Goal: Task Accomplishment & Management: Contribute content

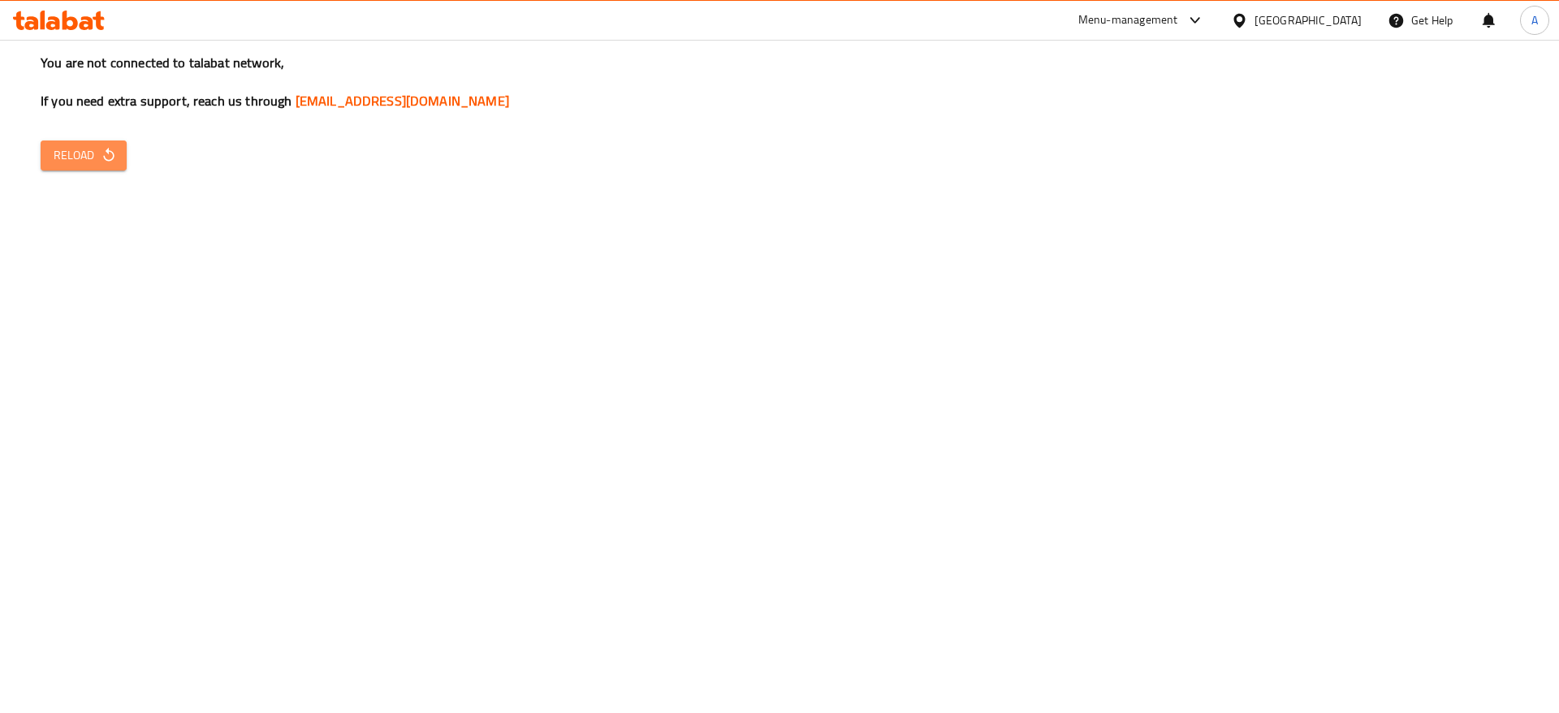
click at [118, 153] on button "Reload" at bounding box center [84, 155] width 86 height 30
click at [80, 153] on span "Reload" at bounding box center [84, 155] width 60 height 20
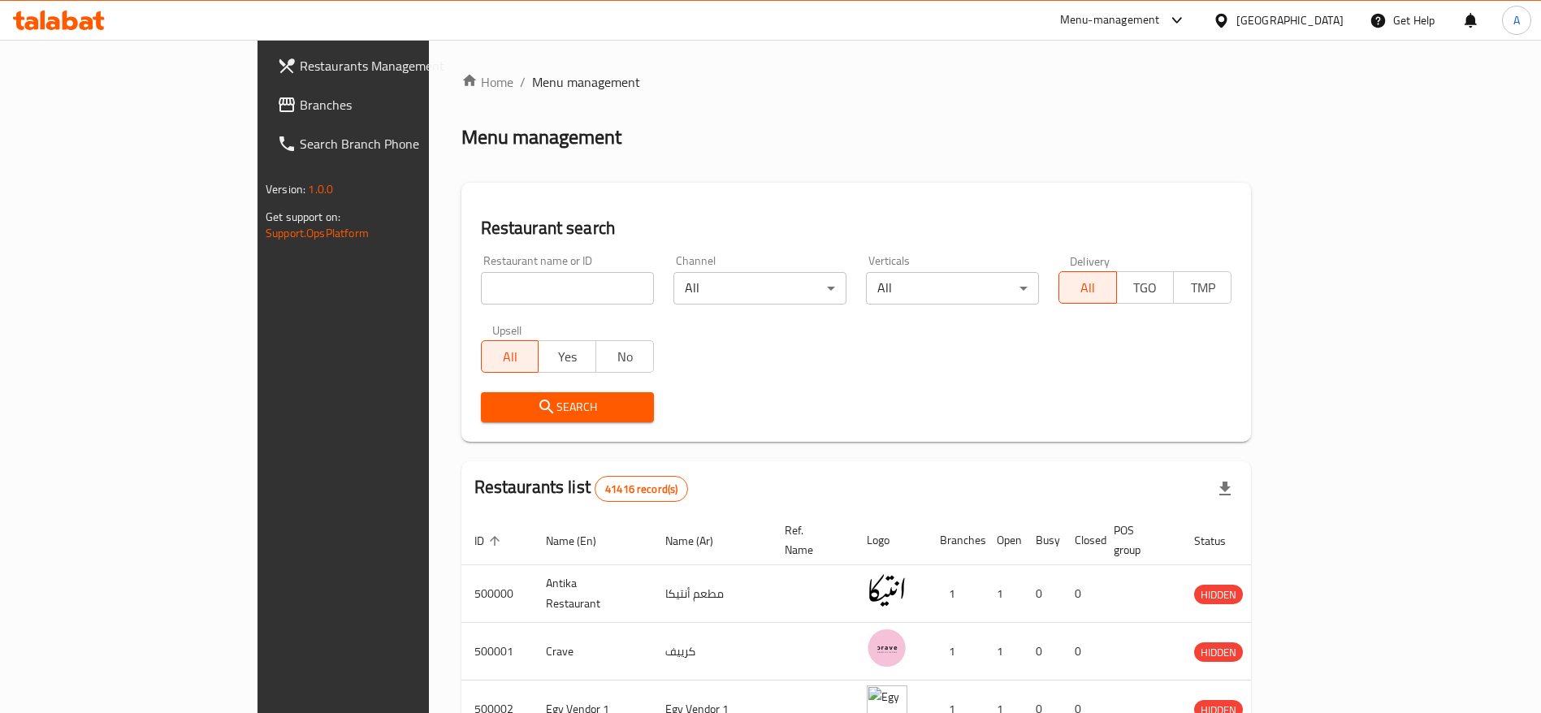
click at [626, 166] on div "Home / Menu management Menu management Restaurant search Restaurant name or ID …" at bounding box center [855, 608] width 789 height 1072
click at [516, 282] on input "search" at bounding box center [567, 288] width 173 height 32
type input "cavello"
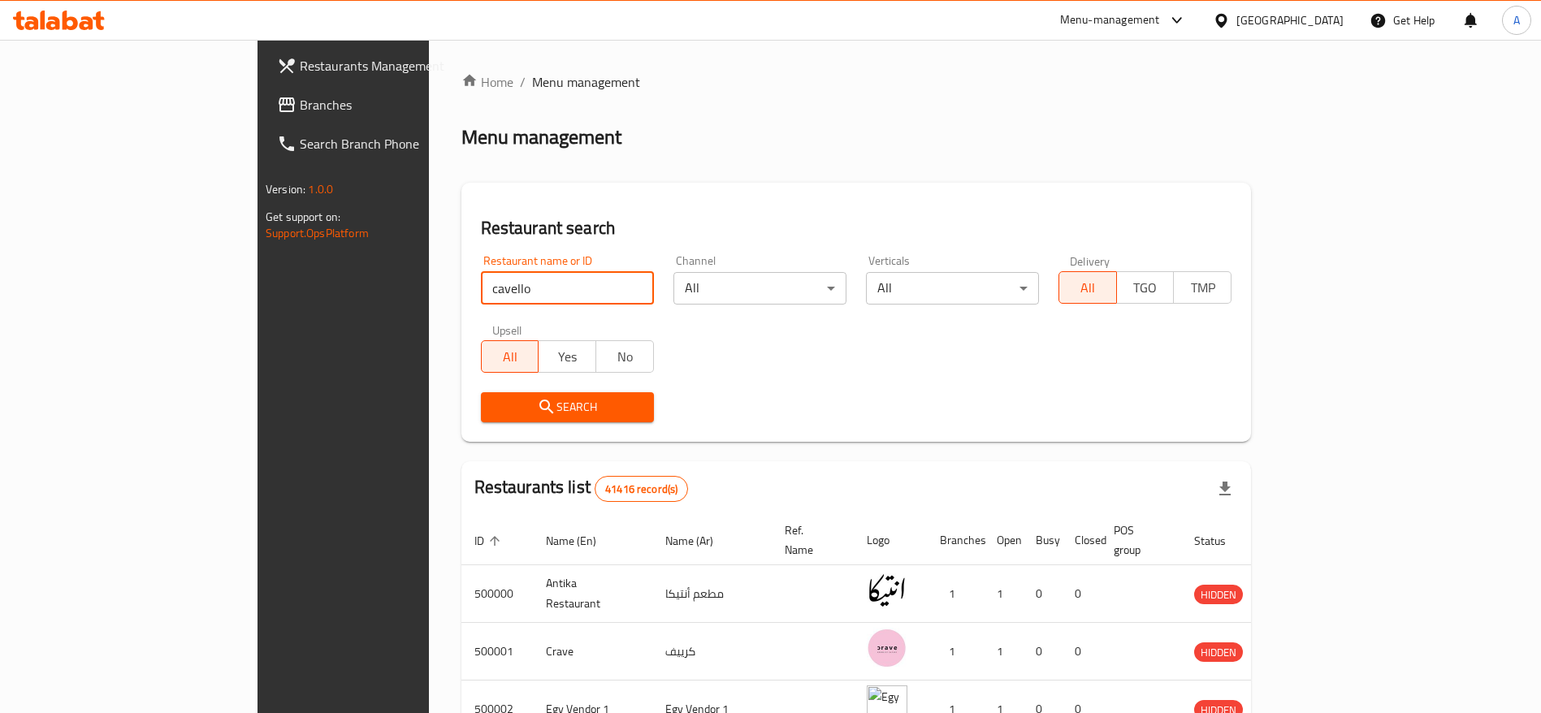
click button "Search" at bounding box center [567, 407] width 173 height 30
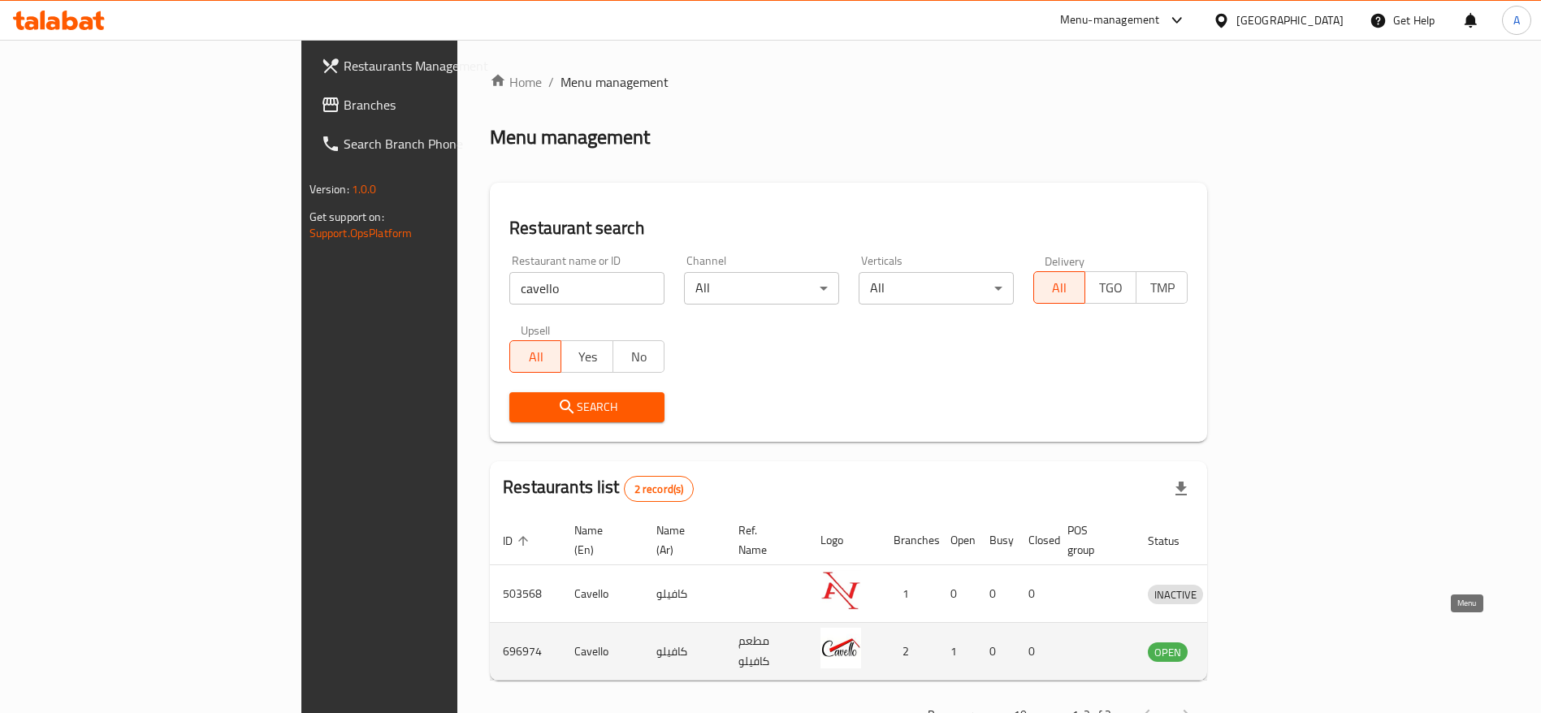
click at [1255, 642] on icon "enhanced table" at bounding box center [1244, 651] width 19 height 19
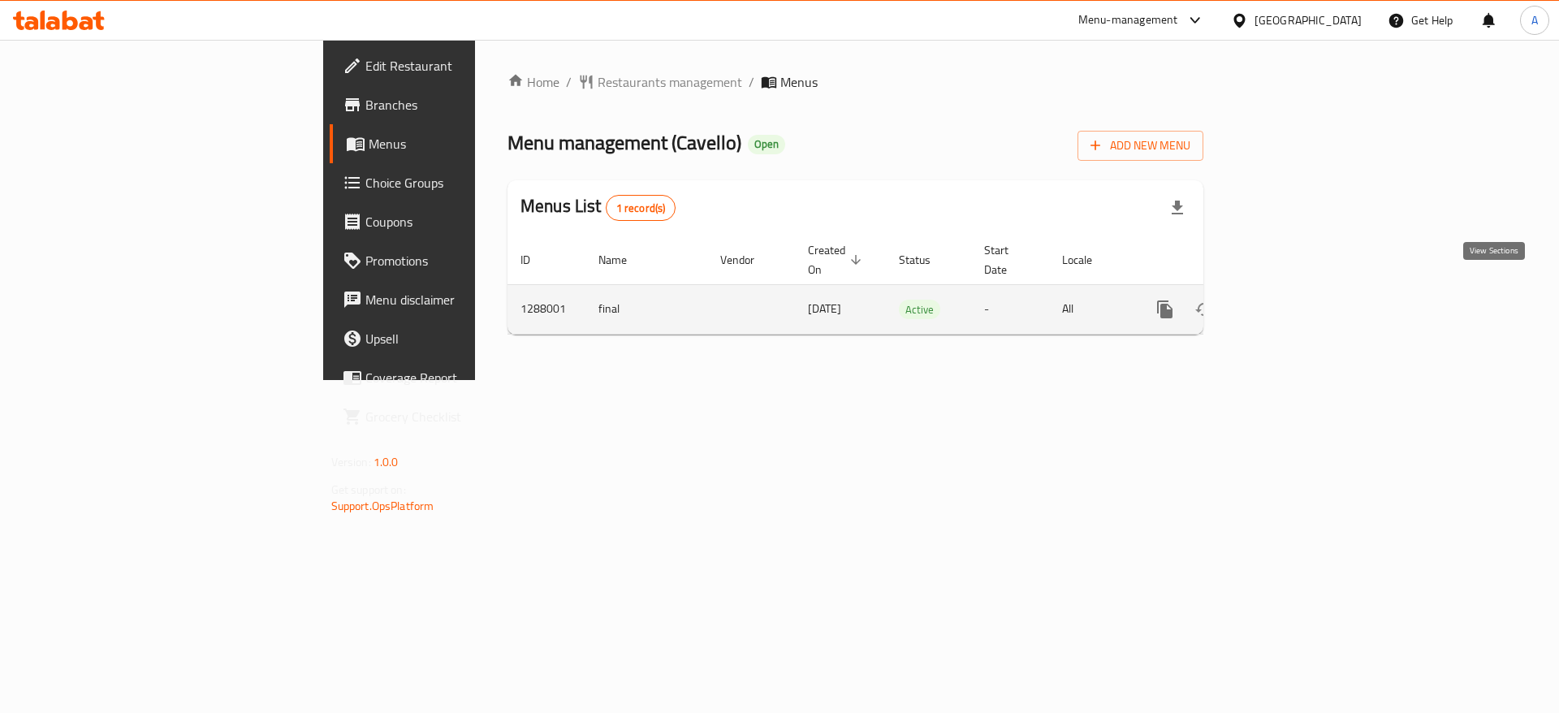
click at [1292, 300] on icon "enhanced table" at bounding box center [1282, 309] width 19 height 19
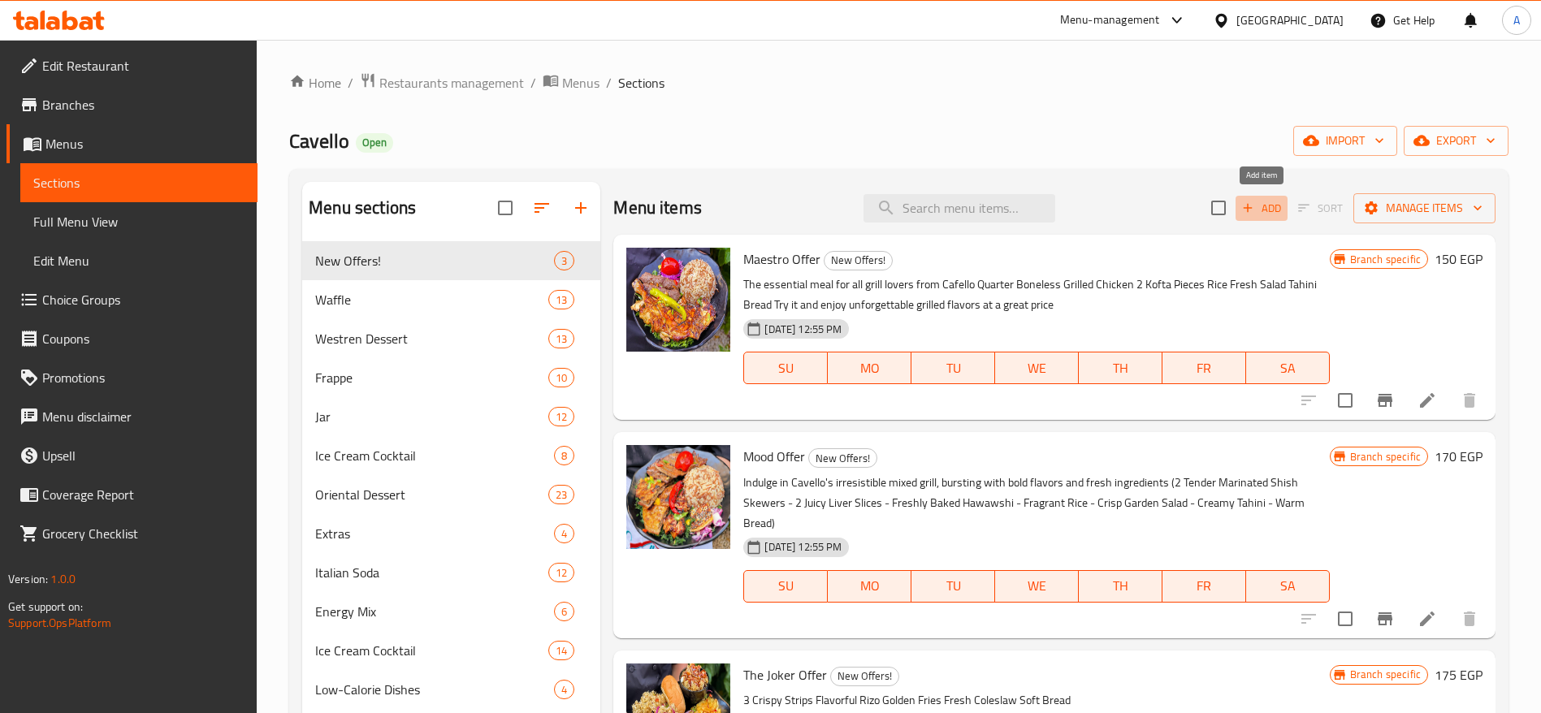
click at [1247, 210] on icon "button" at bounding box center [1247, 208] width 15 height 15
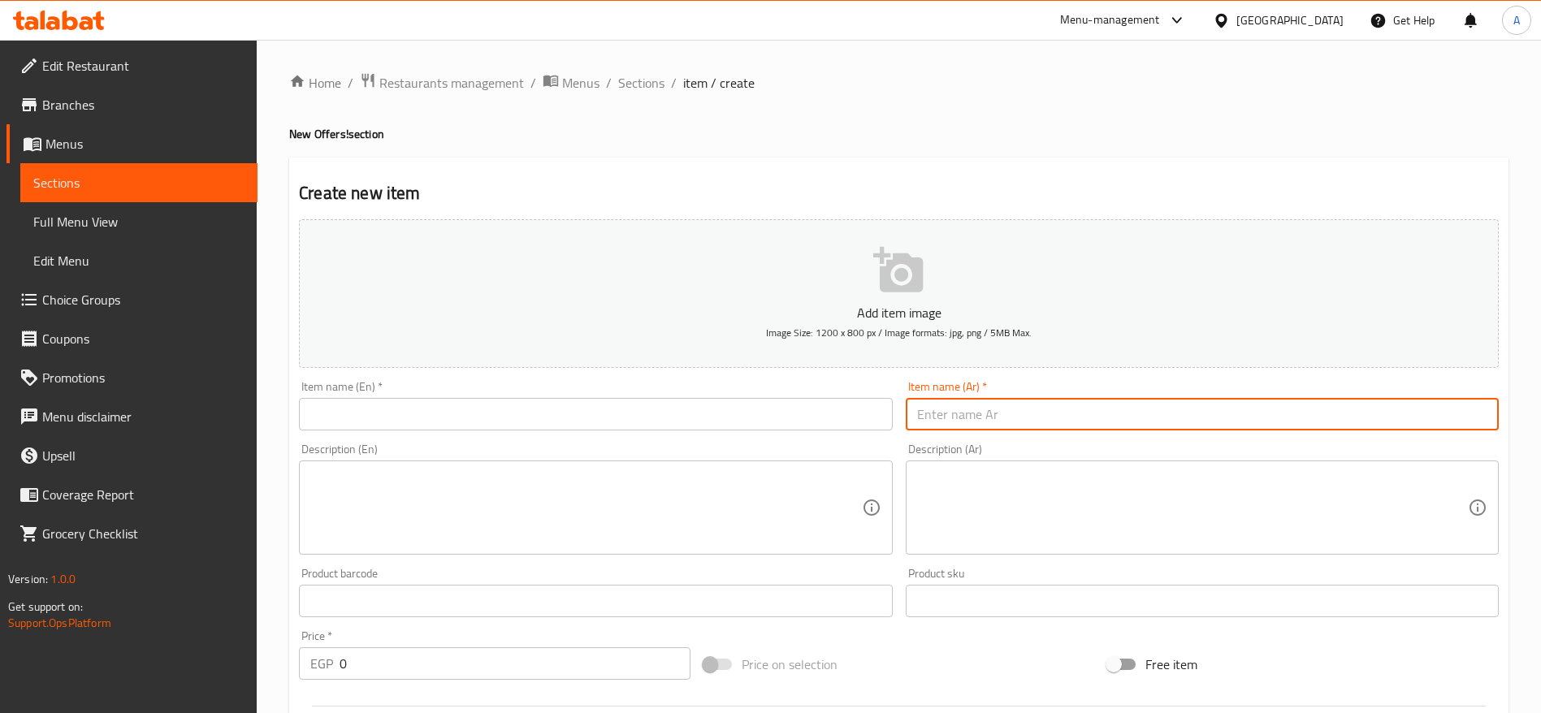
click at [1001, 417] on input "text" at bounding box center [1201, 414] width 593 height 32
paste input "عرض النصر"
type input "عرض النصر"
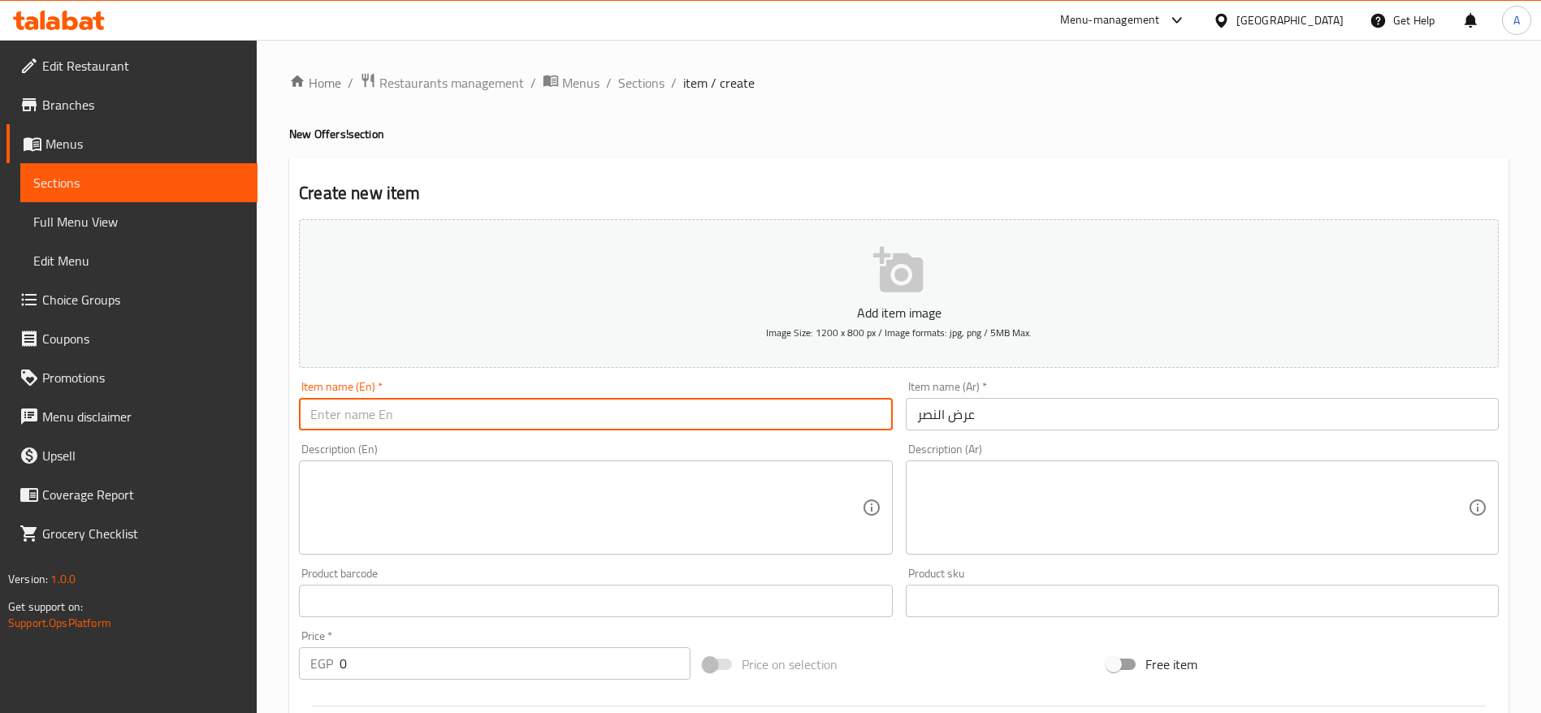
click at [708, 416] on input "text" at bounding box center [595, 414] width 593 height 32
paste input "Victory Offer"
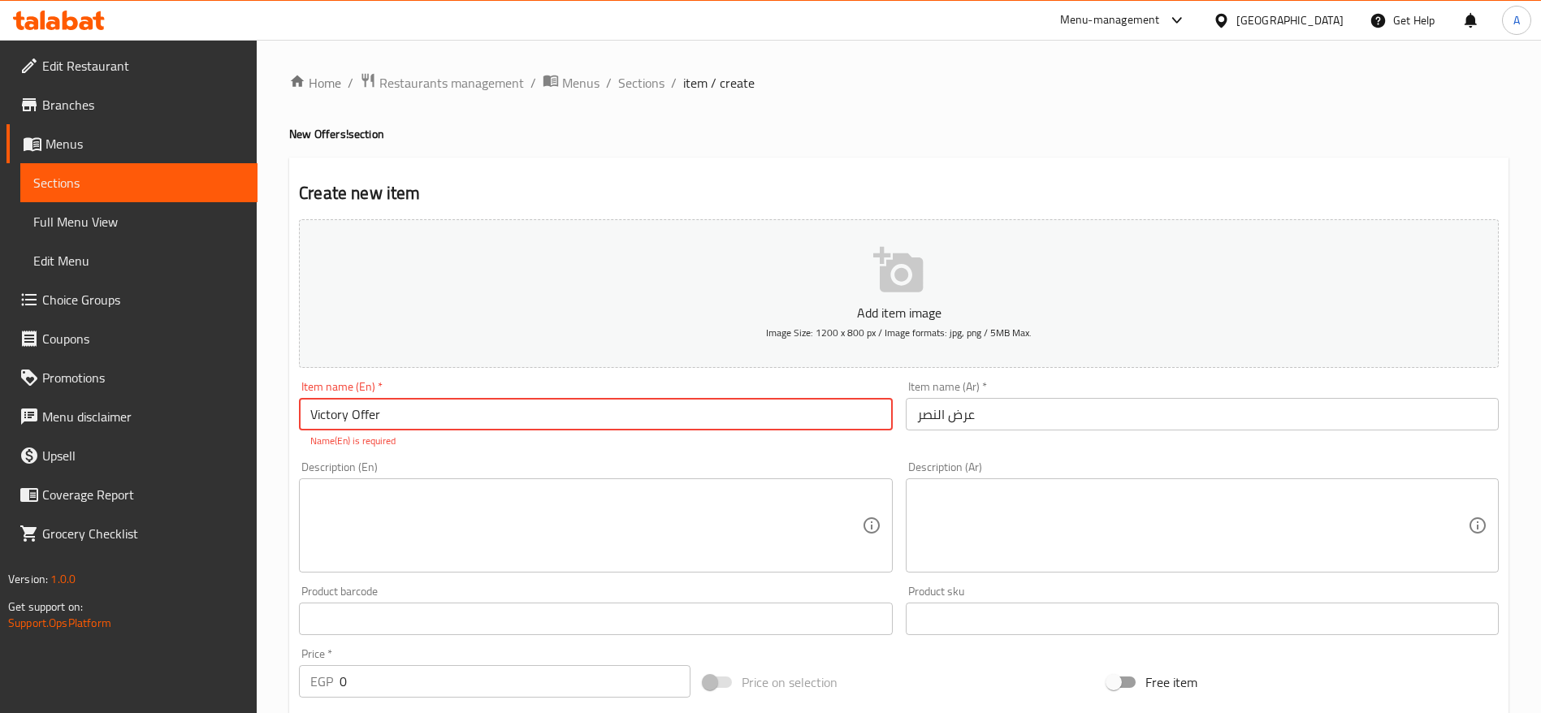
type input "Victory Offer"
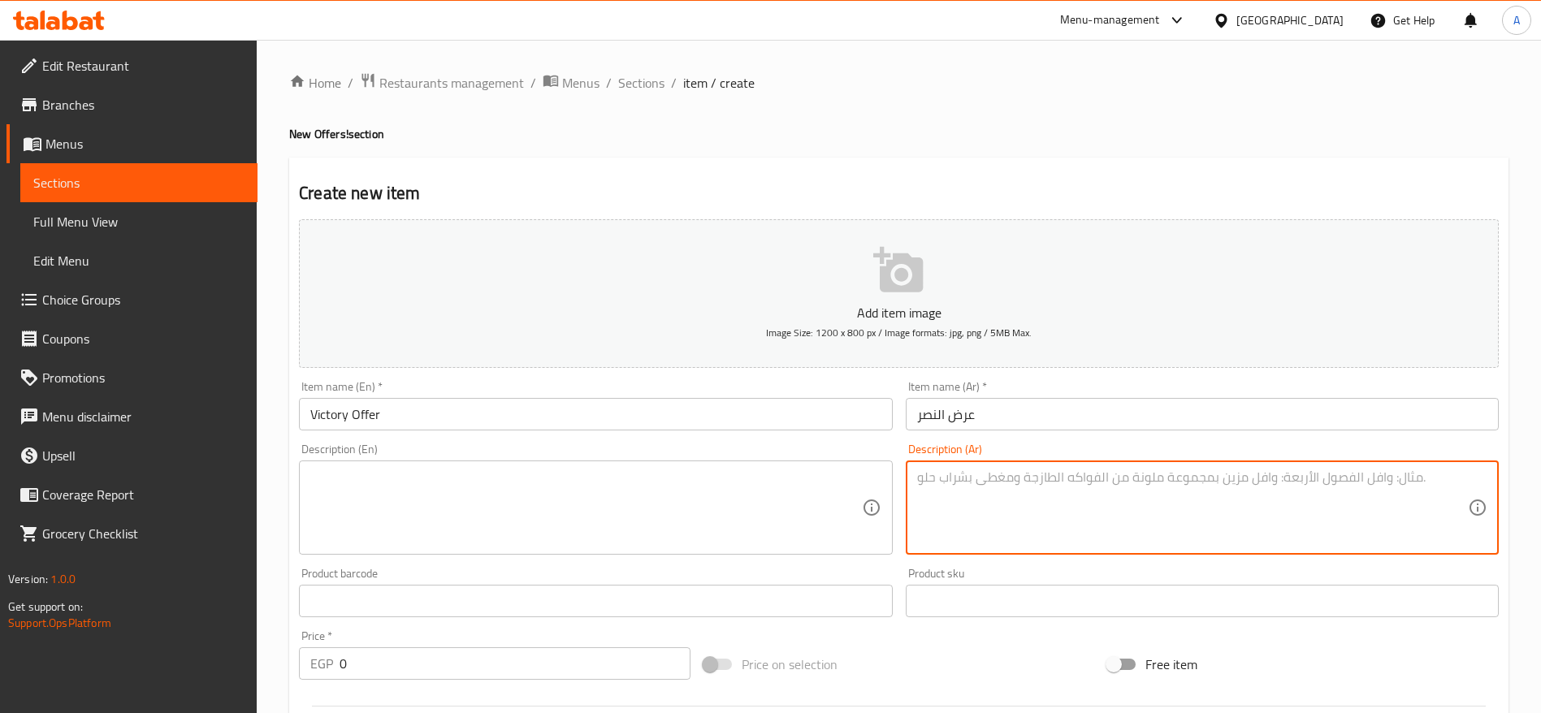
click at [1090, 509] on textarea at bounding box center [1192, 507] width 551 height 77
paste textarea "استمتع بطاجن خضار باللحمة لذيذ ومعاه رز بالشعرية وملوخية وسلطات متنوعة تعجبك"
type textarea "استمتع بطاجن خضار باللحمة لذيذ ومعاه رز بالشعرية وملوخية وسلطات متنوعة تعجبك"
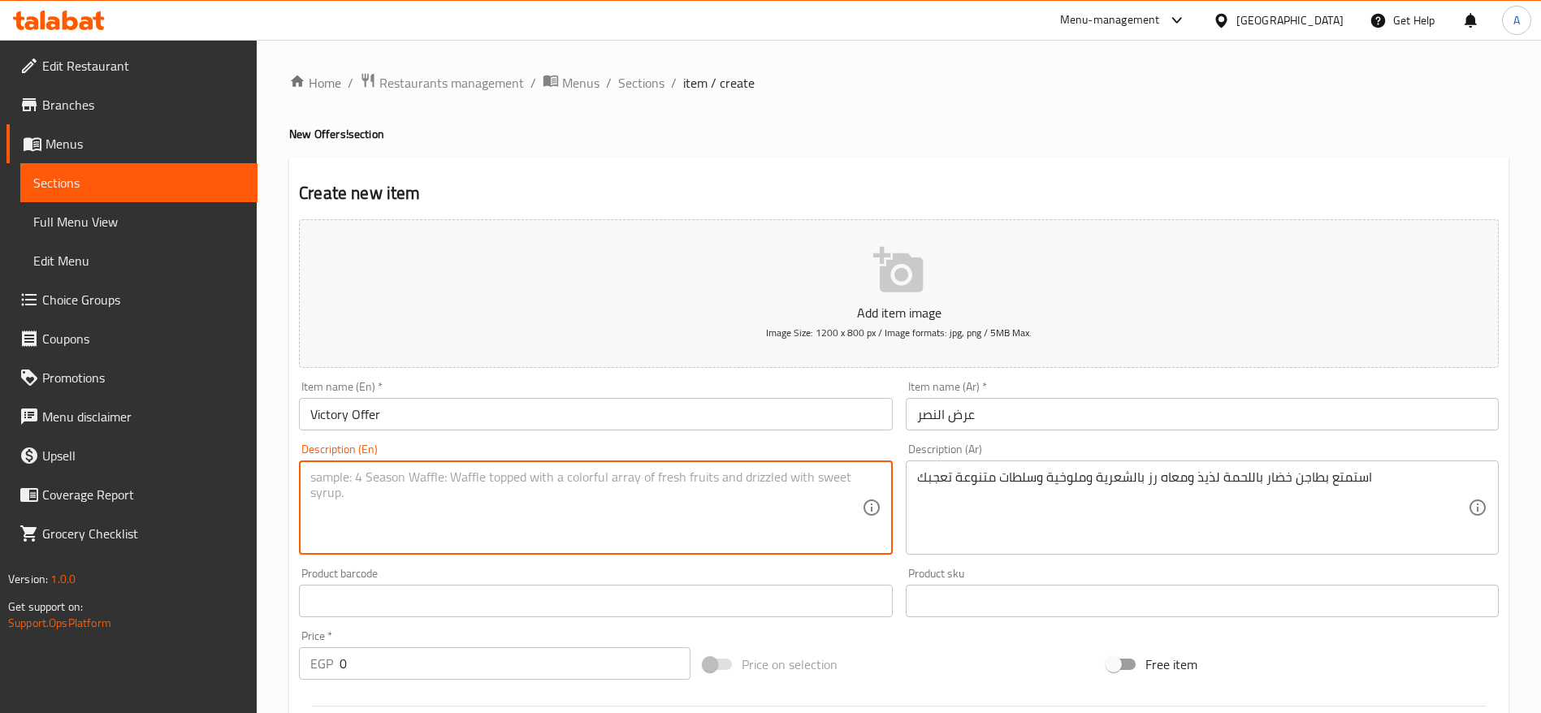
click at [756, 502] on textarea at bounding box center [585, 507] width 551 height 77
paste textarea "Enjoy a delicious vegetable and beef casserole served with vermicelli rice, mol…"
type textarea "Enjoy a delicious vegetable and beef casserole served with vermicelli rice, mol…"
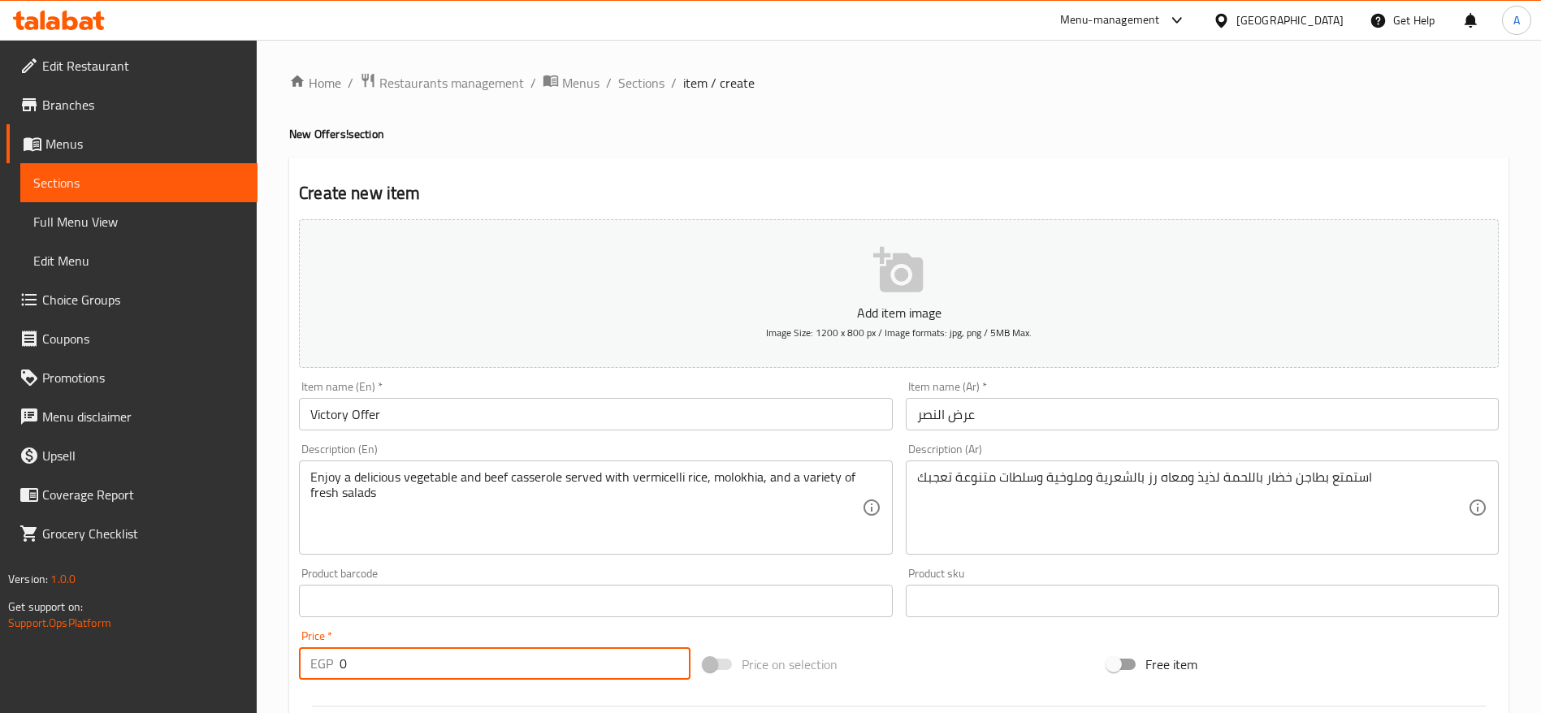
click at [534, 672] on input "0" at bounding box center [514, 663] width 351 height 32
type input "0"
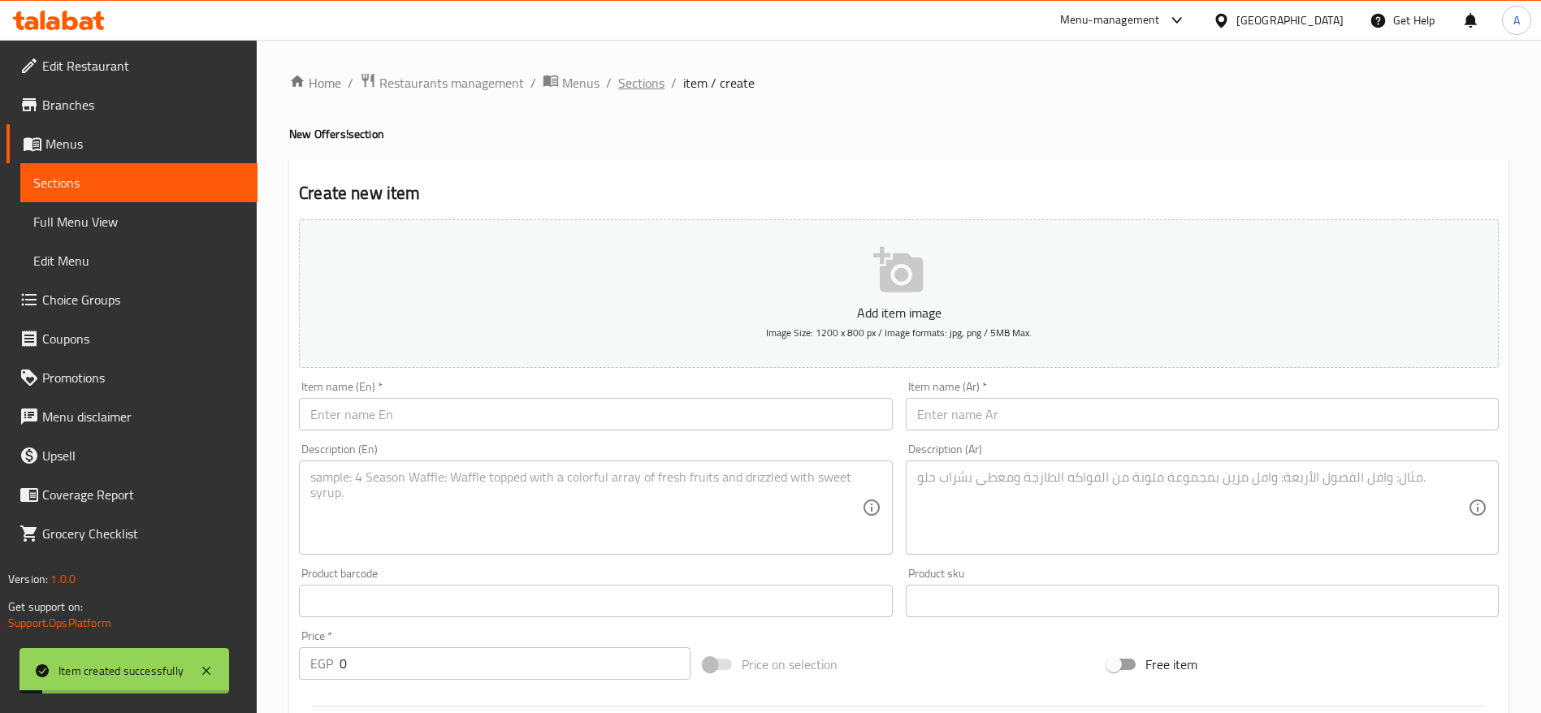
click at [649, 80] on span "Sections" at bounding box center [641, 82] width 46 height 19
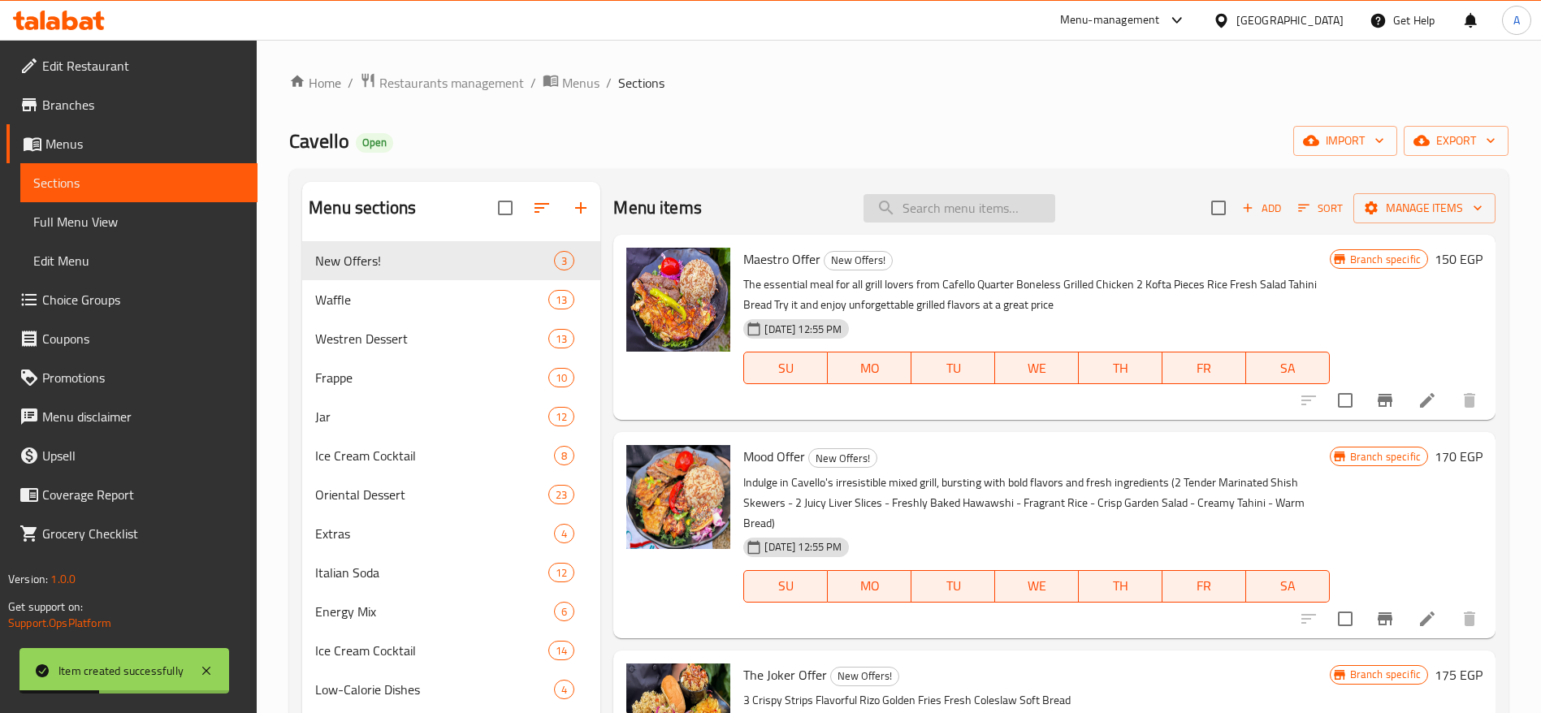
click at [950, 210] on input "search" at bounding box center [959, 208] width 192 height 28
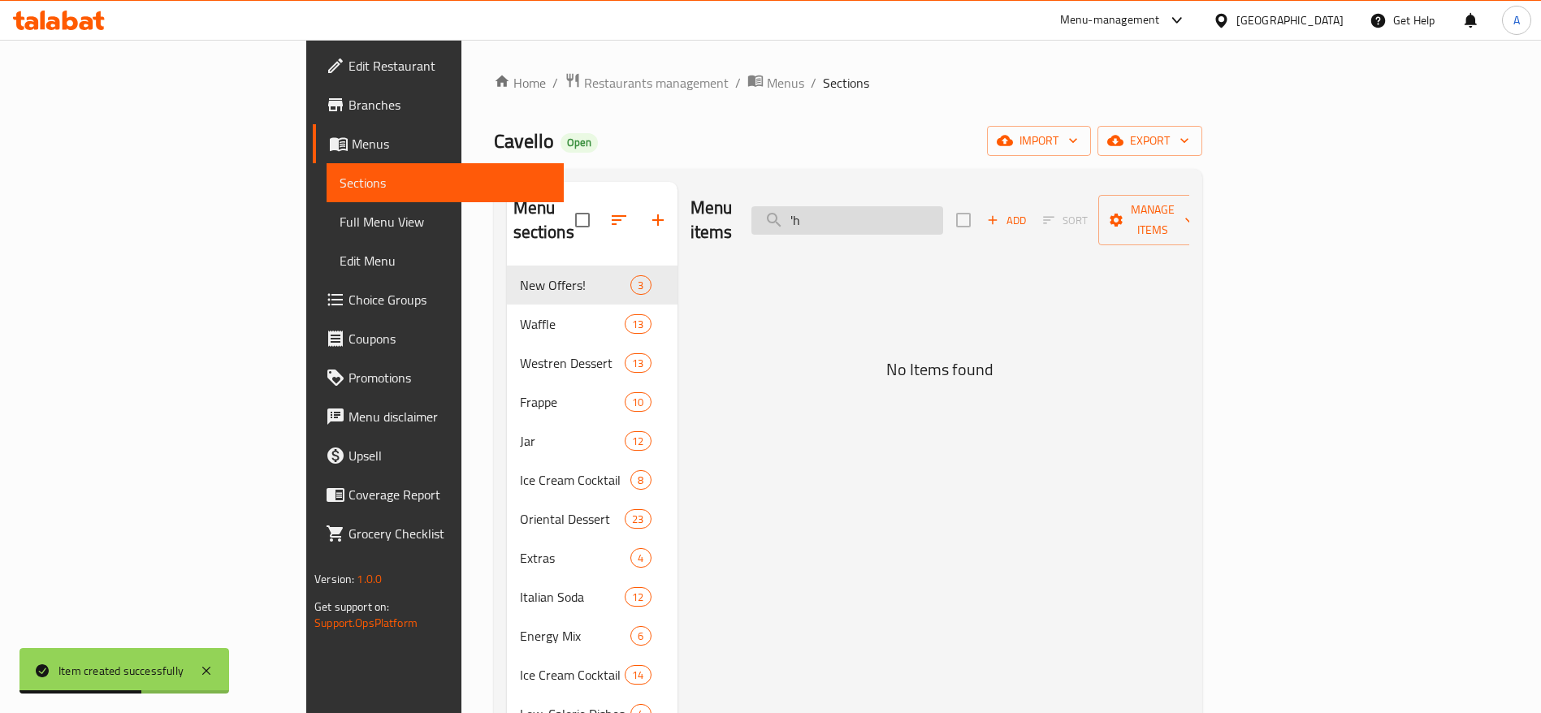
type input "'"
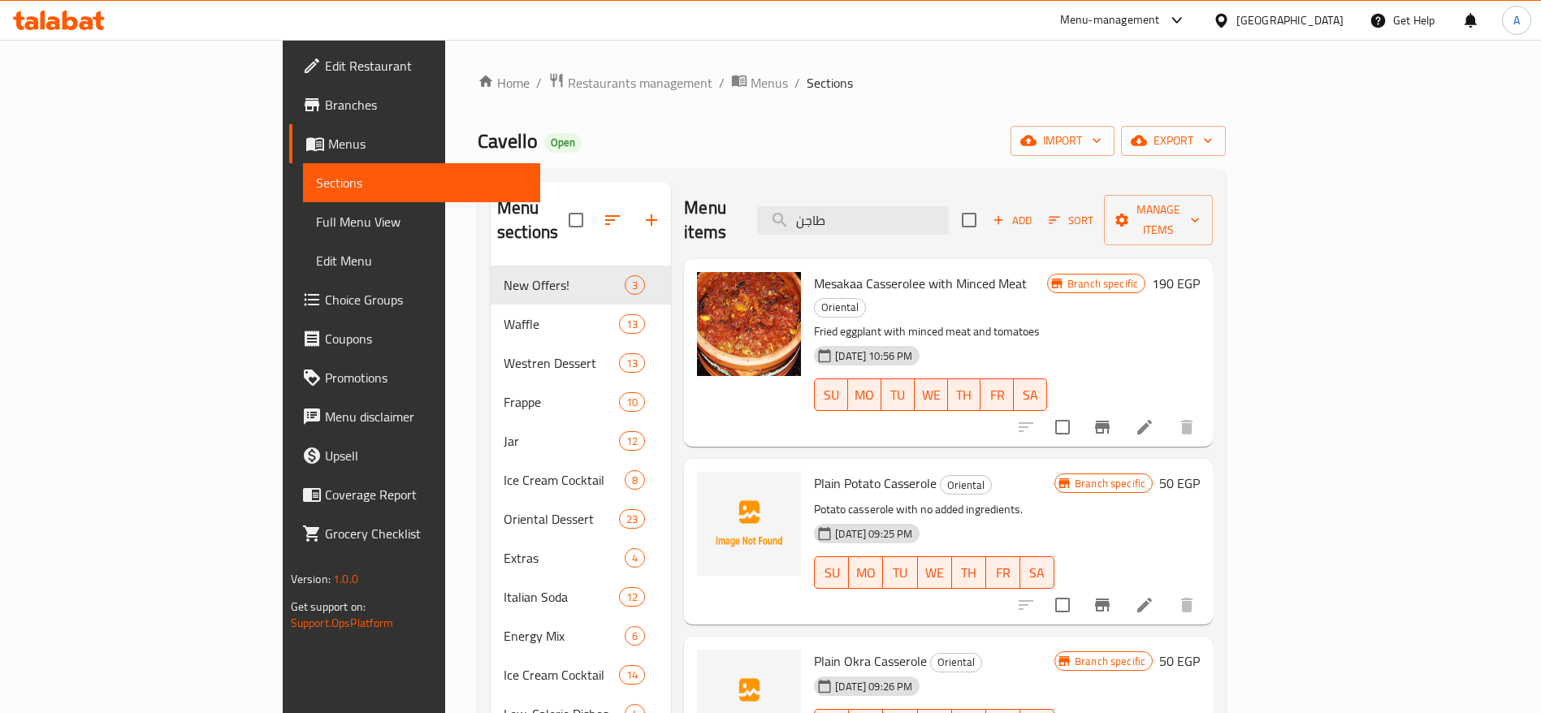
type input "طاجن"
